Goal: Find contact information: Find contact information

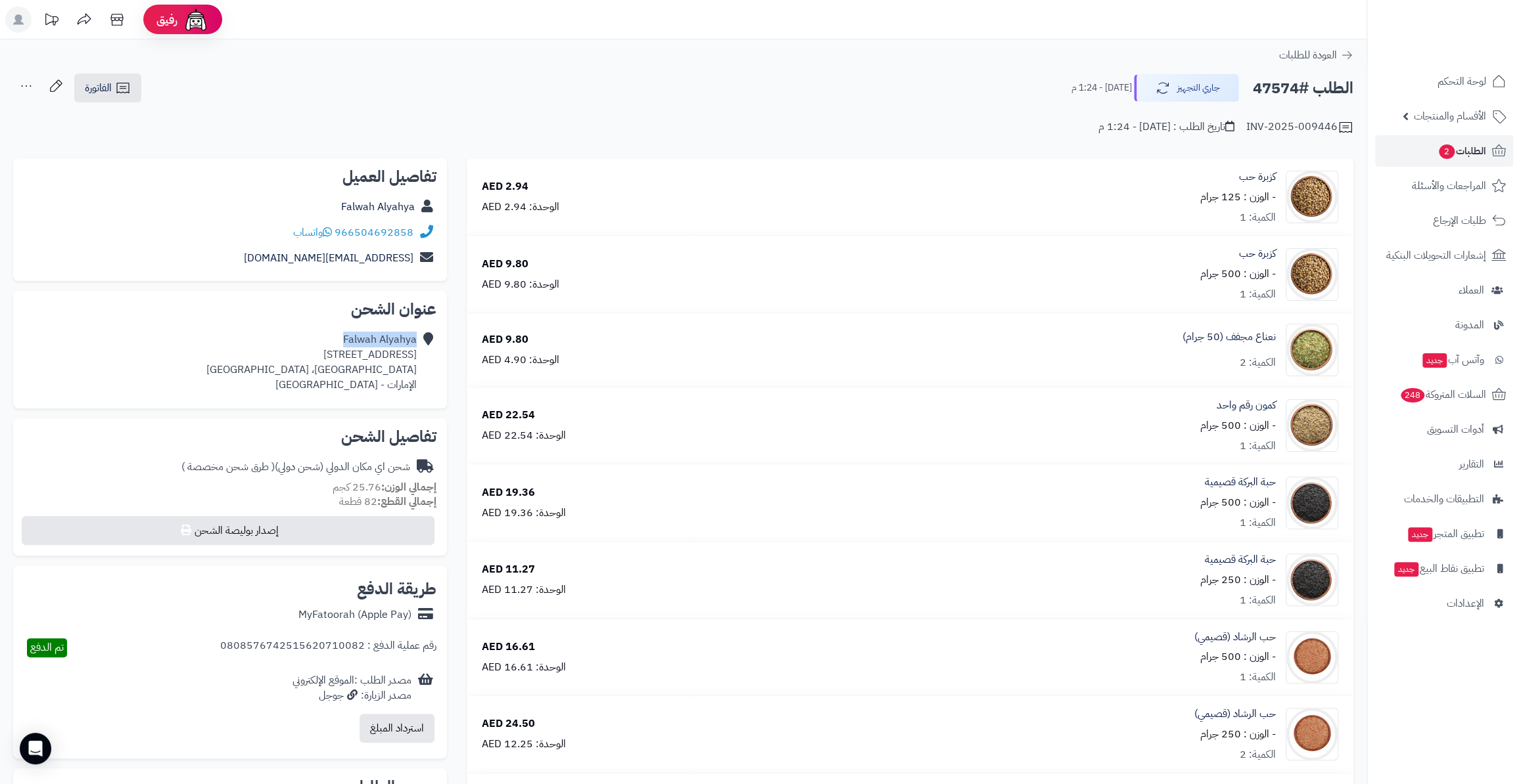
drag, startPoint x: 344, startPoint y: 342, endPoint x: 418, endPoint y: 342, distance: 74.0
click at [418, 342] on div "Falwah Alyahya Albada 2C house 134A، Dubai، دبي الإمارات - United Arab Emirates" at bounding box center [230, 362] width 413 height 70
drag, startPoint x: 407, startPoint y: 347, endPoint x: 345, endPoint y: 342, distance: 62.2
click at [345, 342] on div "Falwah Alyahya Albada 2C house 134A، Dubai، دبي الإمارات - United Arab Emirates" at bounding box center [312, 362] width 210 height 60
drag, startPoint x: 340, startPoint y: 337, endPoint x: 420, endPoint y: 340, distance: 80.1
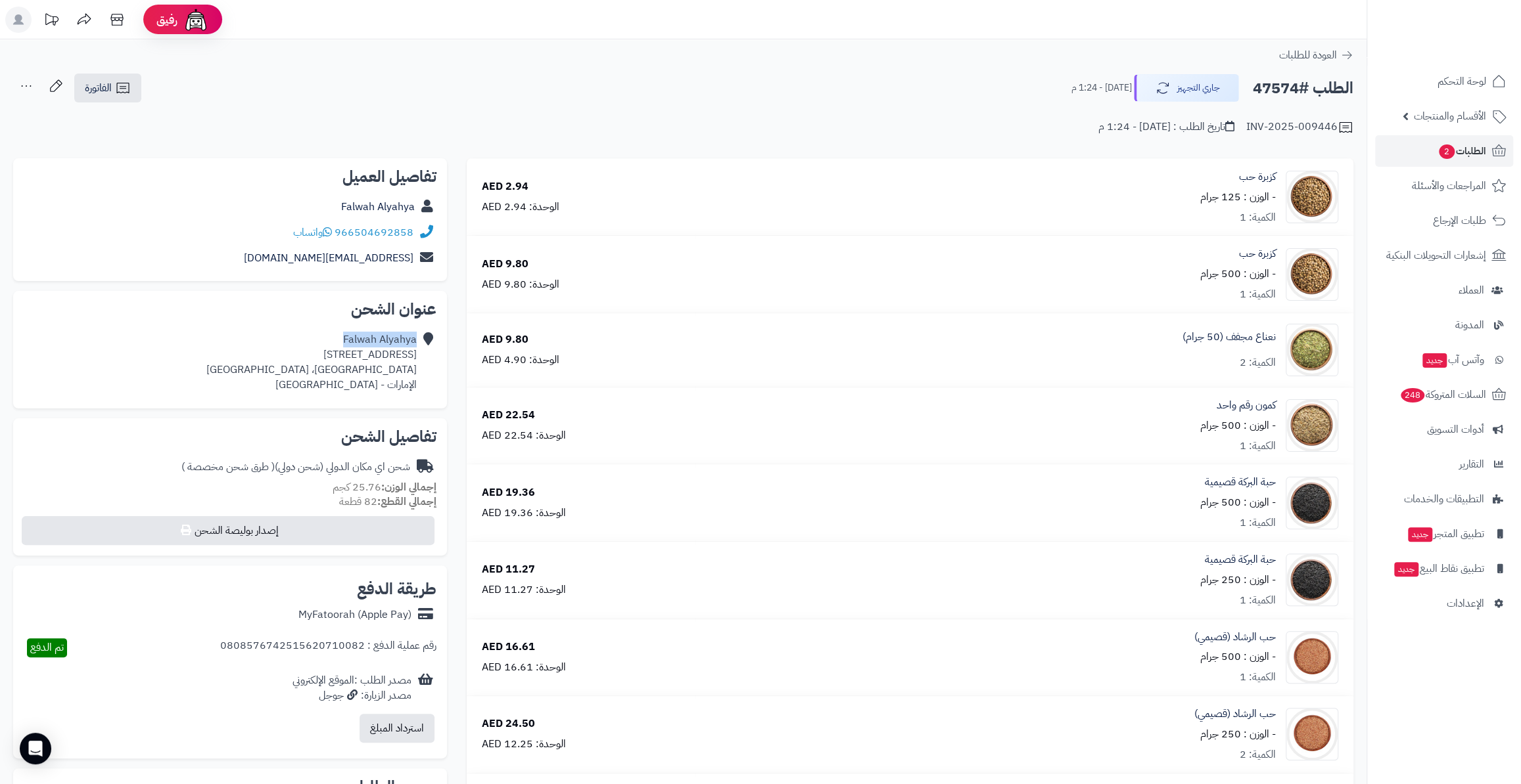
click at [420, 340] on div "Falwah Alyahya Albada 2C house 134A، Dubai، دبي الإمارات - United Arab Emirates" at bounding box center [230, 362] width 413 height 70
copy div "Falwah Alyahya"
drag, startPoint x: 307, startPoint y: 355, endPoint x: 417, endPoint y: 356, distance: 110.0
click at [417, 356] on div "Falwah Alyahya Albada 2C house 134A، Dubai، دبي الإمارات - United Arab Emirates" at bounding box center [230, 362] width 413 height 70
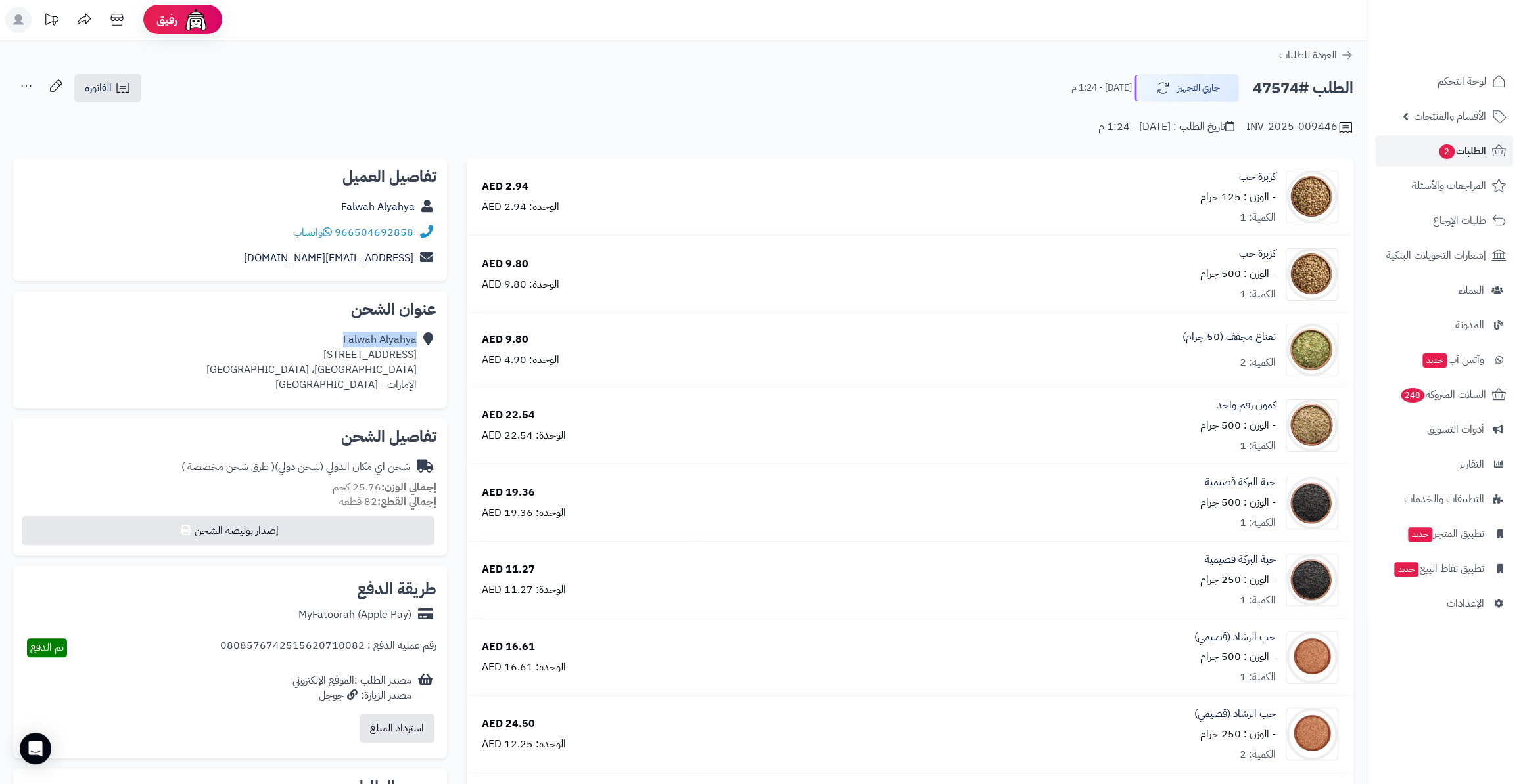
copy div "Albada 2C house 134A"
drag, startPoint x: 414, startPoint y: 365, endPoint x: 381, endPoint y: 365, distance: 33.0
click at [413, 365] on div "Falwah Alyahya Albada 2C house 134A، Dubai، دبي الإمارات - United Arab Emirates" at bounding box center [312, 362] width 210 height 60
drag, startPoint x: 345, startPoint y: 353, endPoint x: 417, endPoint y: 357, distance: 72.1
click at [417, 357] on div "Falwah Alyahya Albada 2C house 134A، Dubai، دبي الإمارات - United Arab Emirates" at bounding box center [230, 362] width 413 height 70
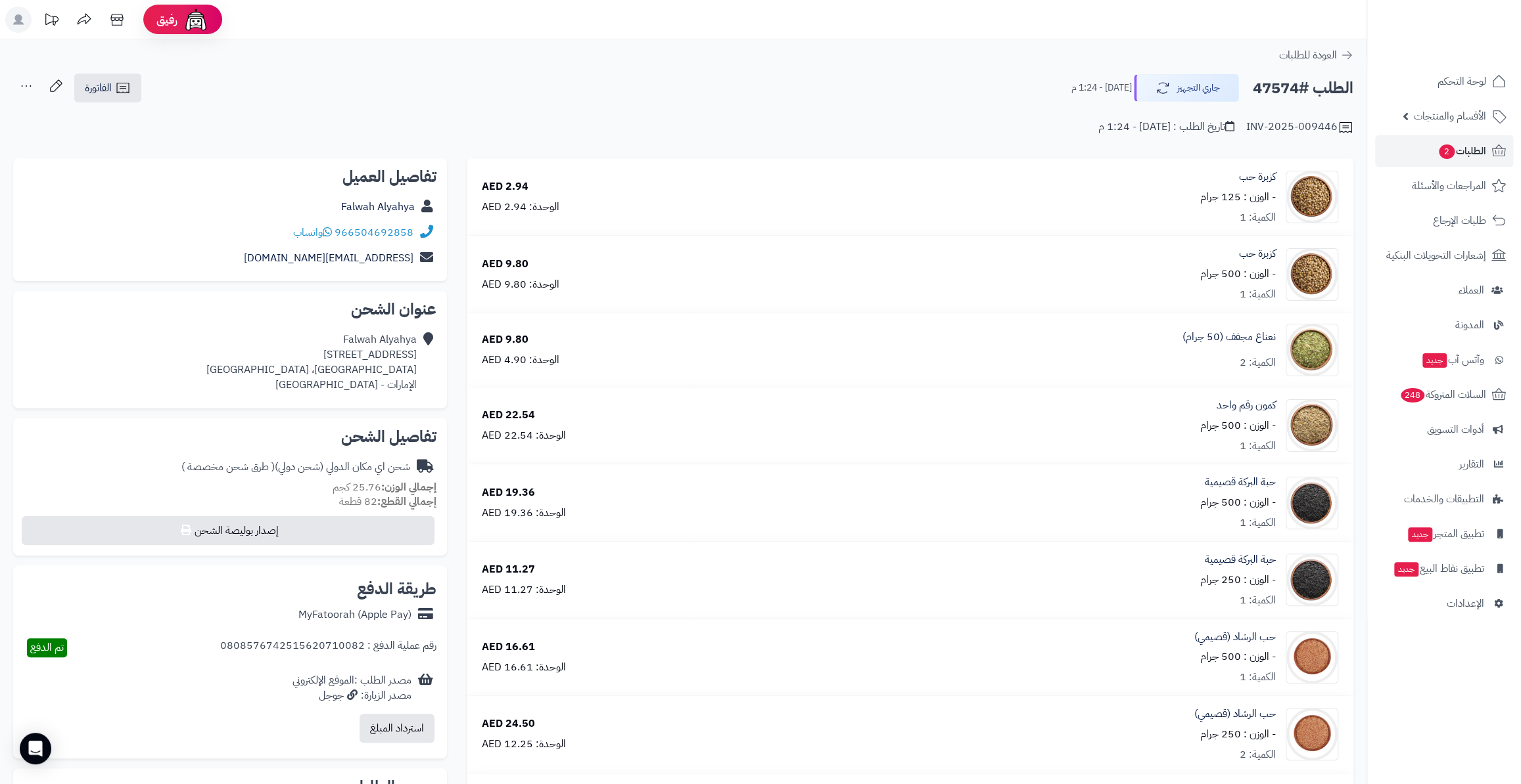
copy div "2C house 134A"
click at [332, 355] on div "Falwah Alyahya Albada 2C house 134A، Dubai، دبي الإمارات - United Arab Emirates" at bounding box center [312, 362] width 210 height 60
drag, startPoint x: 341, startPoint y: 355, endPoint x: 309, endPoint y: 355, distance: 32.0
click at [309, 355] on div "Falwah Alyahya Albada 2C house 134A، Dubai، دبي الإمارات - United Arab Emirates" at bounding box center [312, 362] width 210 height 60
copy div "Albada"
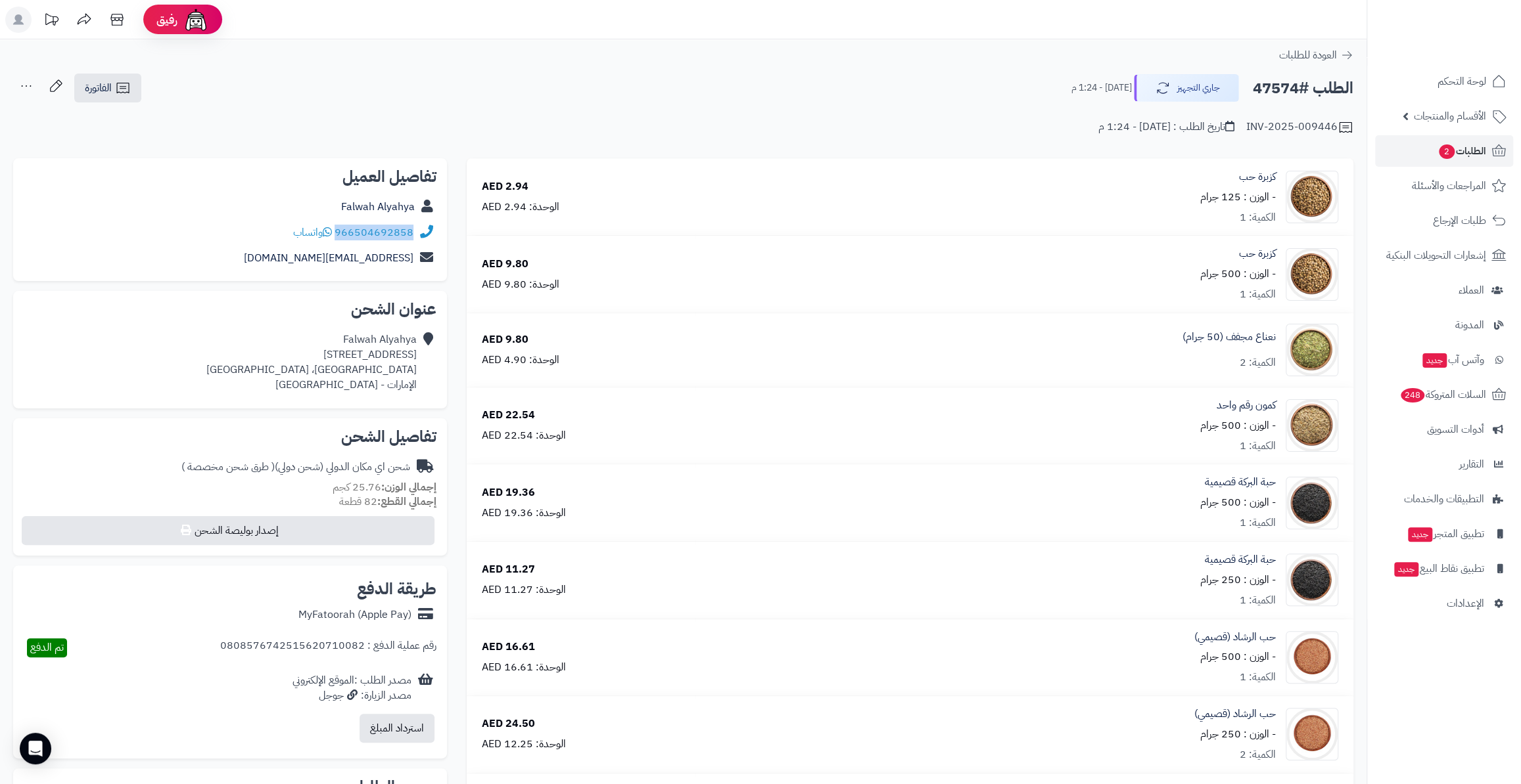
drag, startPoint x: 414, startPoint y: 233, endPoint x: 336, endPoint y: 234, distance: 78.0
click at [336, 234] on div "966504692858 واتساب" at bounding box center [230, 232] width 413 height 25
copy link "966504692858"
click at [319, 231] on span "واتساب" at bounding box center [312, 232] width 39 height 15
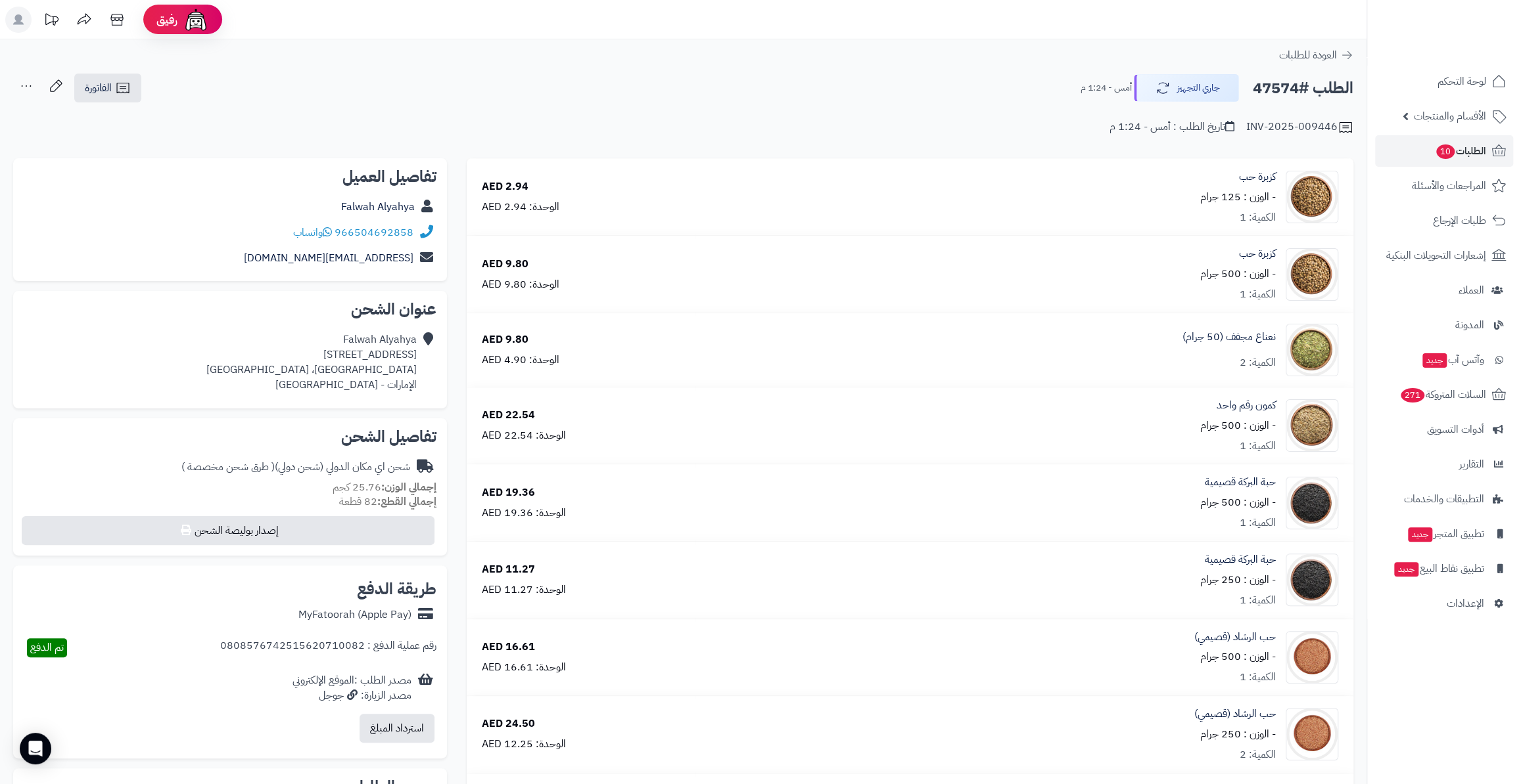
drag, startPoint x: 1253, startPoint y: 82, endPoint x: 1298, endPoint y: 92, distance: 46.1
click at [1298, 92] on h2 "الطلب #47574" at bounding box center [1303, 88] width 101 height 27
copy h2 "47574"
click at [1436, 147] on span "10" at bounding box center [1445, 151] width 19 height 15
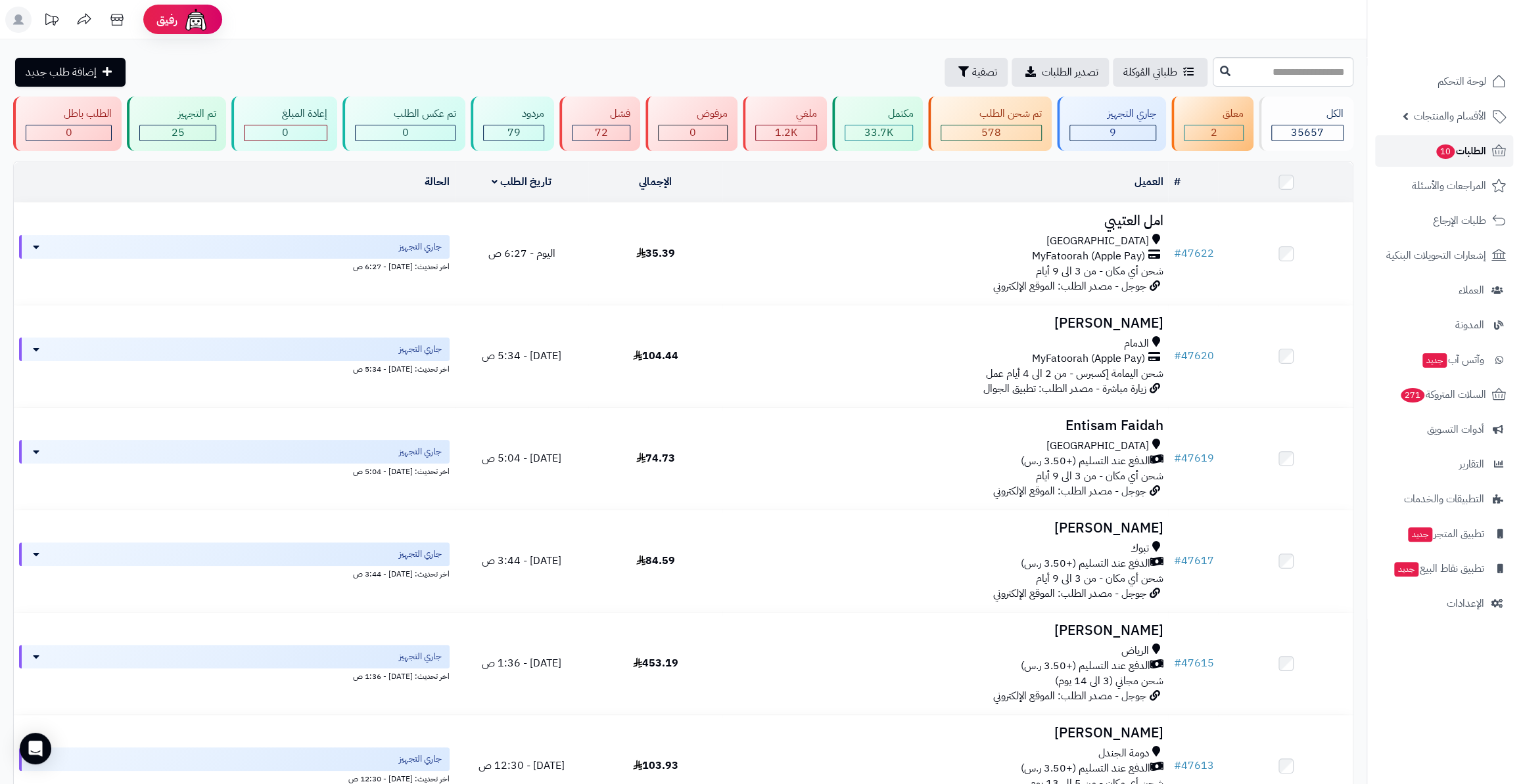
click at [1411, 157] on link "الطلبات 10" at bounding box center [1444, 151] width 138 height 32
